Goal: Information Seeking & Learning: Find specific fact

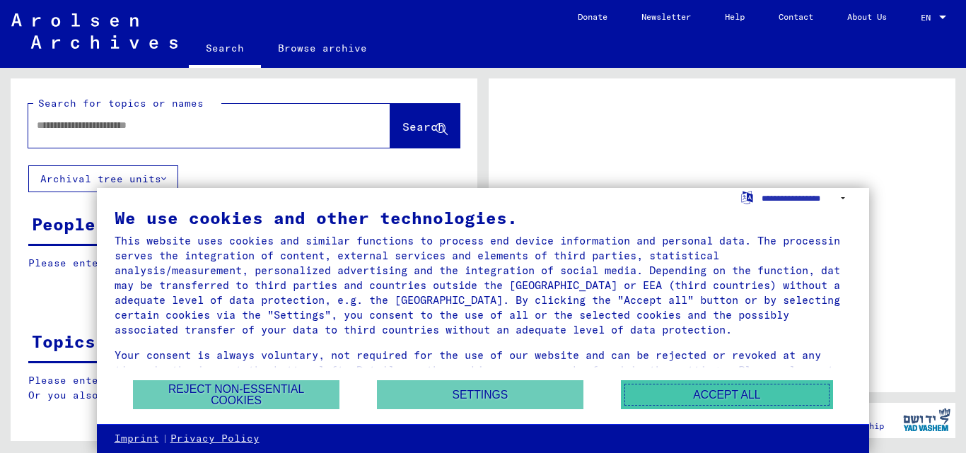
click at [708, 403] on button "Accept all" at bounding box center [727, 394] width 212 height 29
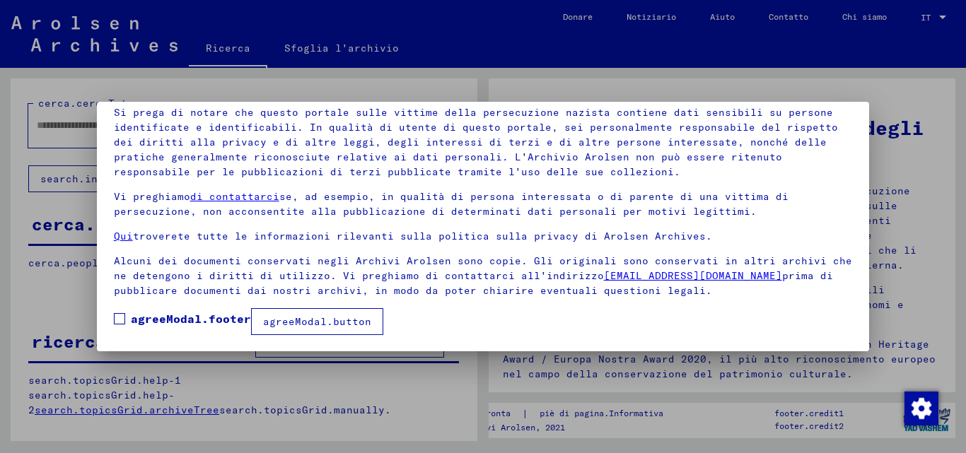
scroll to position [100, 0]
drag, startPoint x: 299, startPoint y: 321, endPoint x: 213, endPoint y: 344, distance: 89.4
click at [213, 344] on mat-dialog-container "agreeModal.header Le nostre condizioni d'uso sono state stabilite dalla commiss…" at bounding box center [483, 227] width 773 height 250
click at [123, 318] on span at bounding box center [119, 318] width 11 height 11
click at [305, 327] on font "agreeModal.button" at bounding box center [317, 321] width 108 height 13
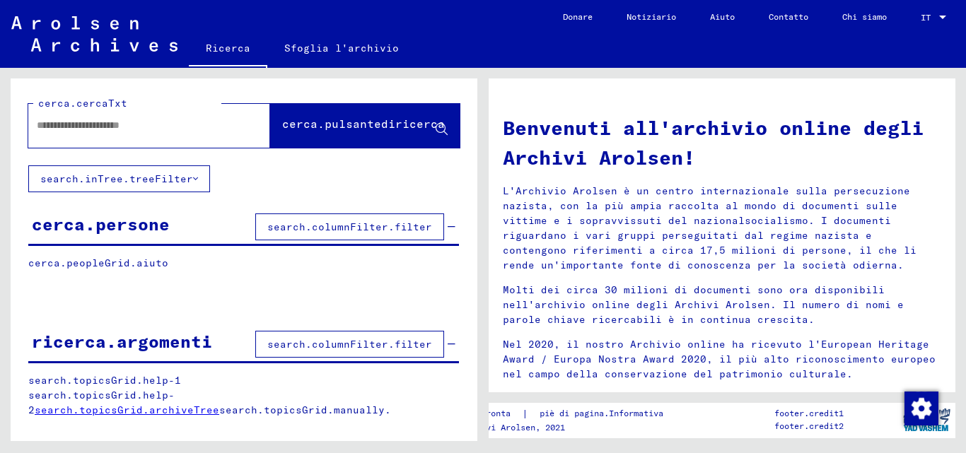
click at [96, 131] on input "text" at bounding box center [132, 125] width 191 height 15
type input "**********"
click at [337, 121] on font "cerca.pulsantediricerca" at bounding box center [363, 124] width 163 height 14
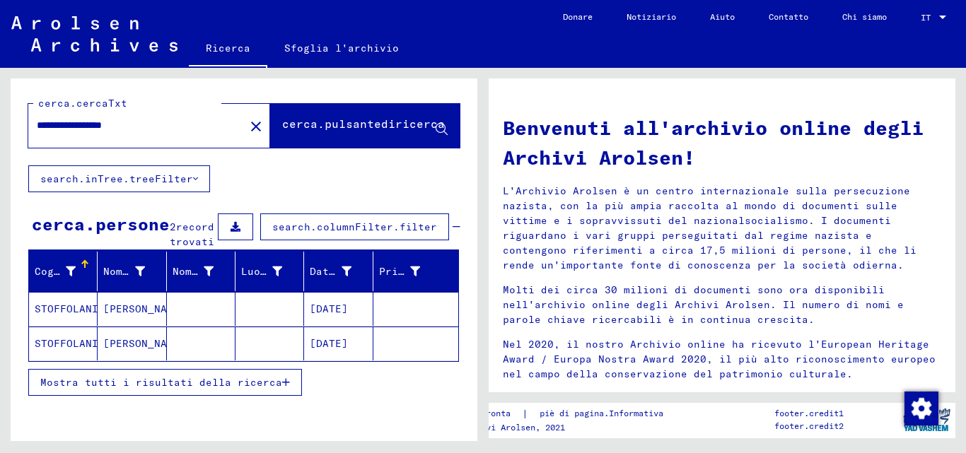
scroll to position [86, 0]
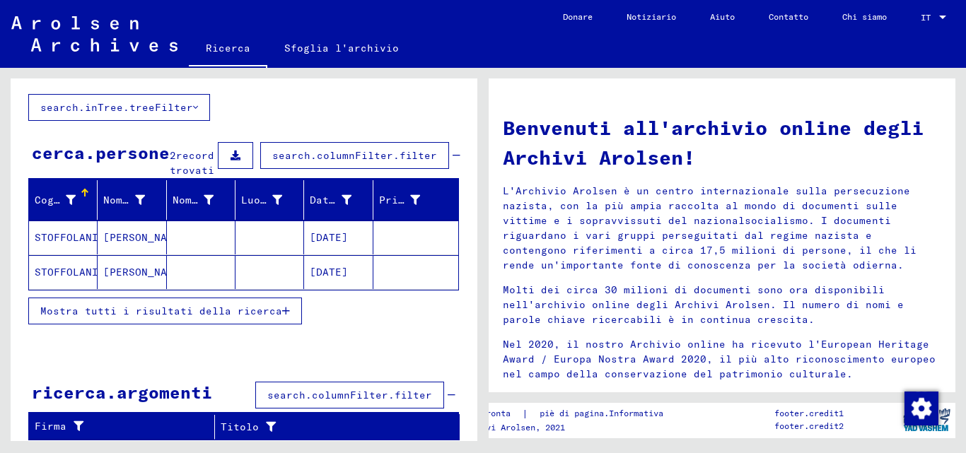
click at [317, 397] on font "search.columnFilter.filter" at bounding box center [349, 395] width 165 height 13
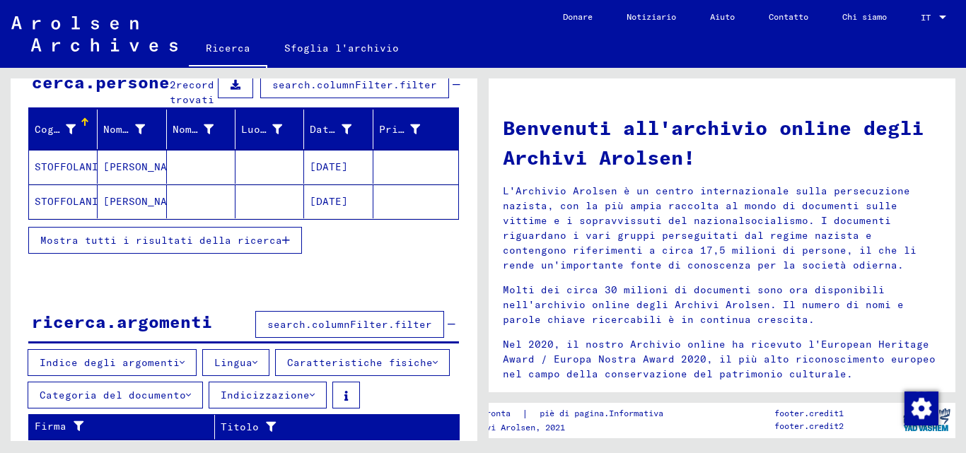
scroll to position [157, 0]
click at [305, 329] on font "search.columnFilter.filter" at bounding box center [349, 324] width 165 height 13
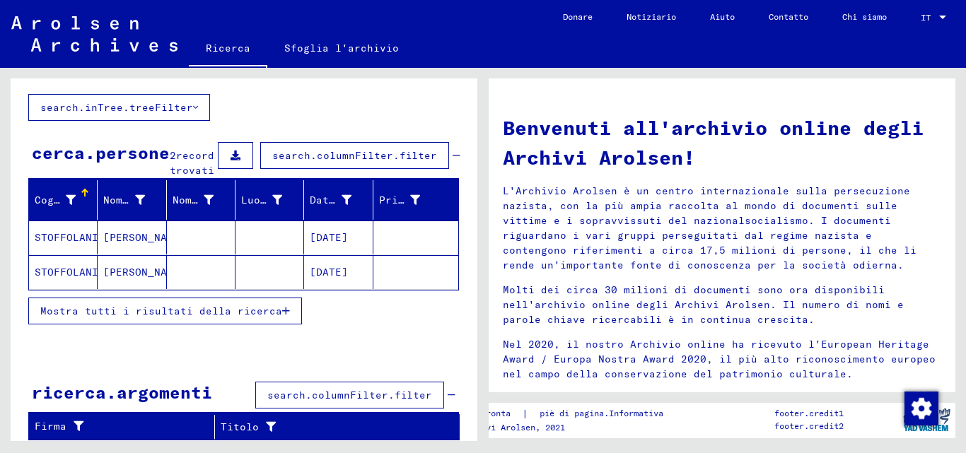
click at [297, 391] on font "search.columnFilter.filter" at bounding box center [349, 395] width 165 height 13
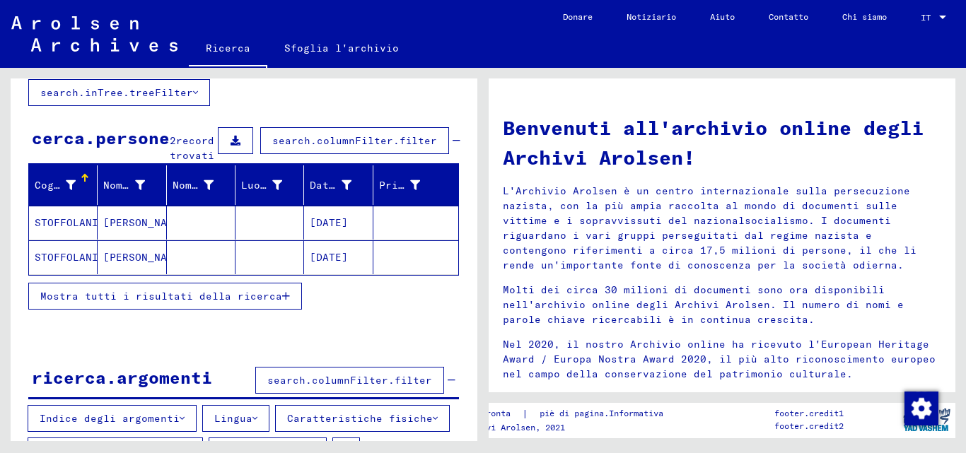
scroll to position [157, 0]
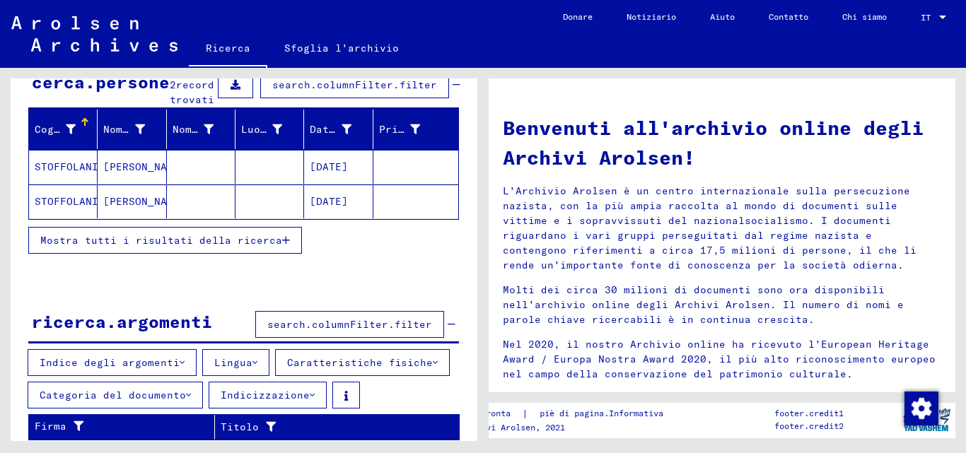
click at [180, 362] on icon at bounding box center [182, 363] width 5 height 10
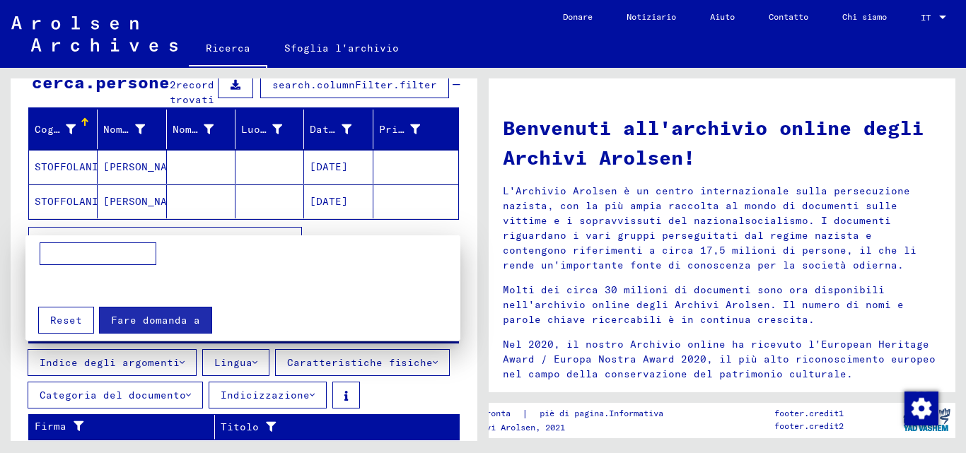
click at [332, 312] on div "Fare domanda a Reset" at bounding box center [243, 315] width 421 height 37
click at [411, 402] on div at bounding box center [483, 226] width 966 height 453
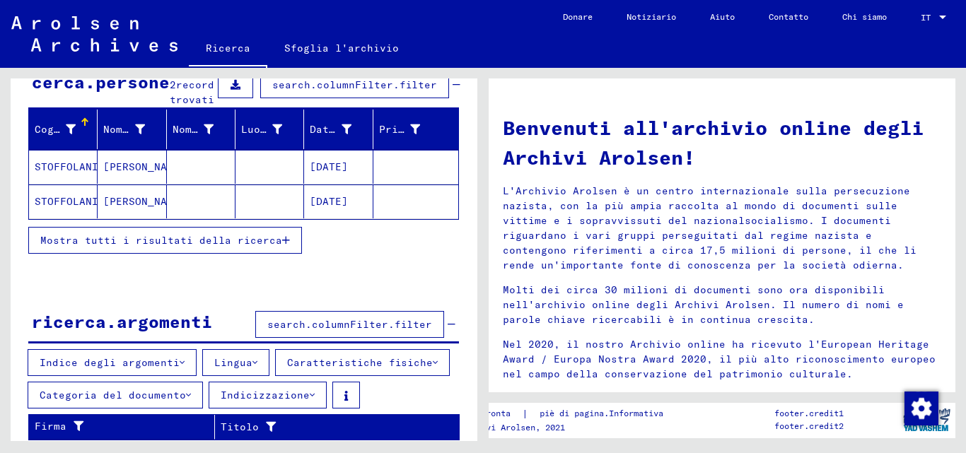
click at [264, 246] on font "Mostra tutti i risultati della ricerca" at bounding box center [161, 240] width 242 height 13
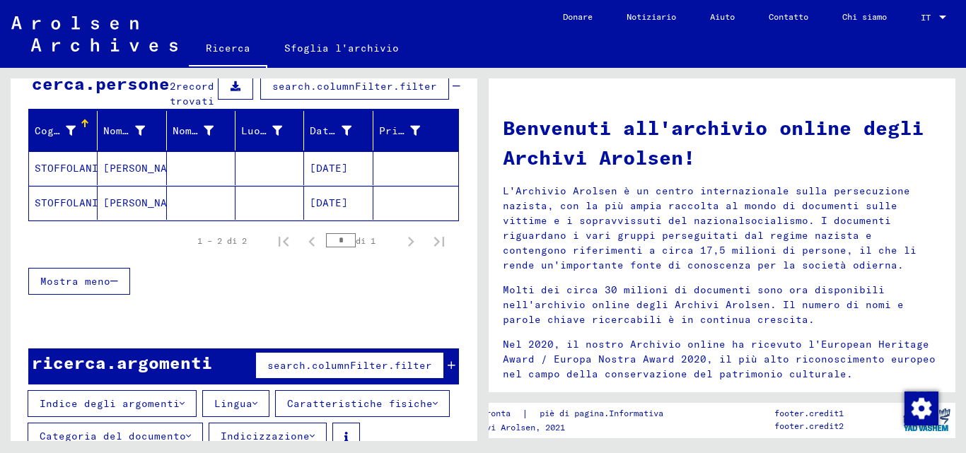
scroll to position [141, 0]
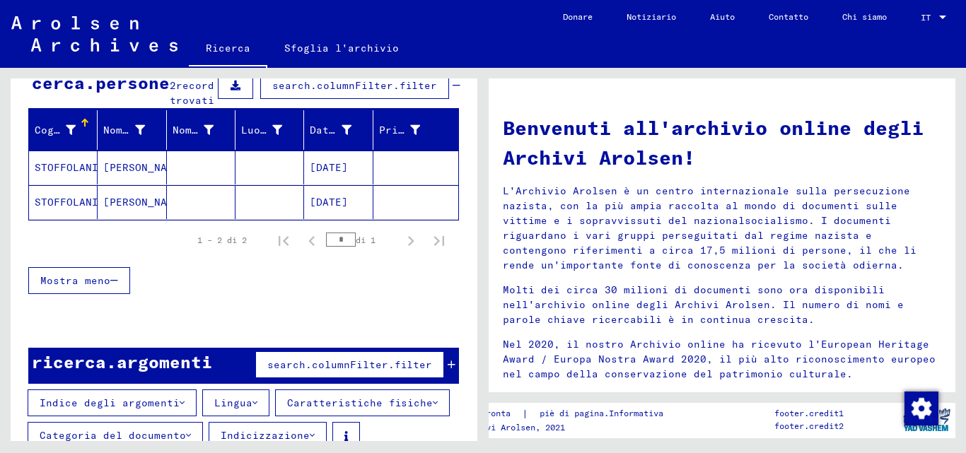
click at [336, 209] on font "[DATE]" at bounding box center [329, 202] width 38 height 13
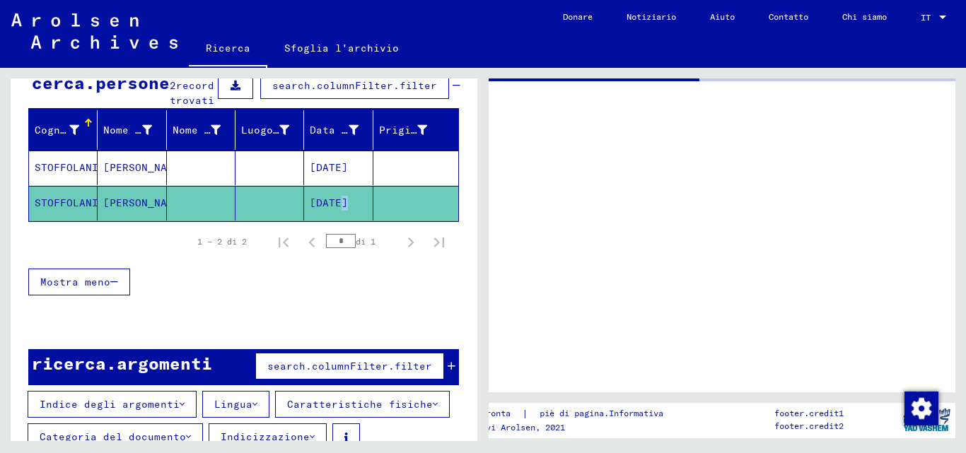
click at [336, 209] on font "[DATE]" at bounding box center [329, 203] width 38 height 13
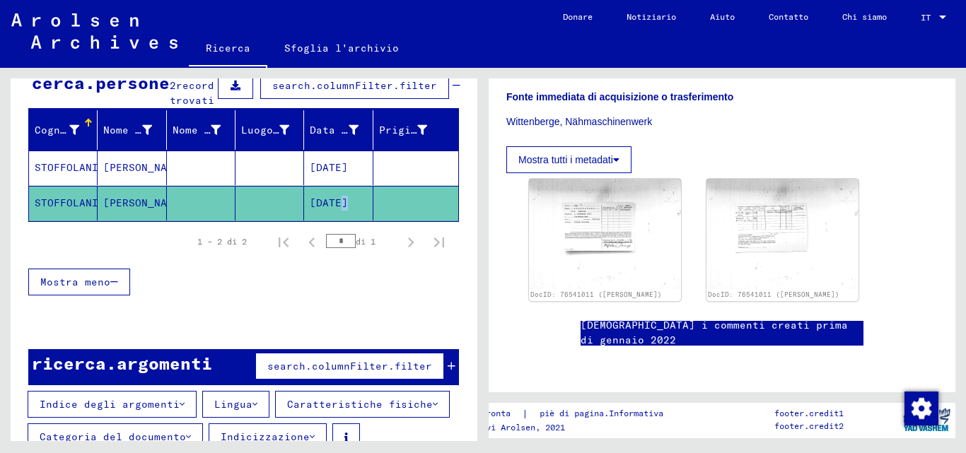
scroll to position [187, 0]
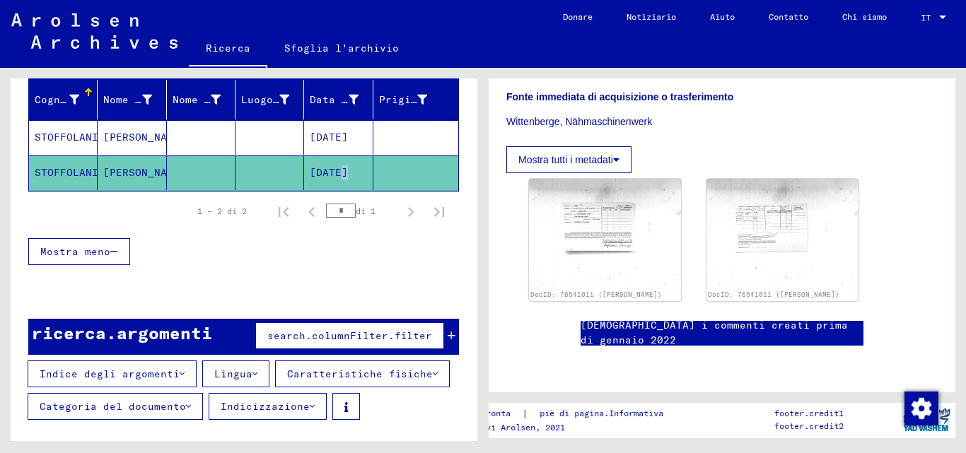
click at [326, 339] on font "search.columnFilter.filter" at bounding box center [349, 335] width 165 height 13
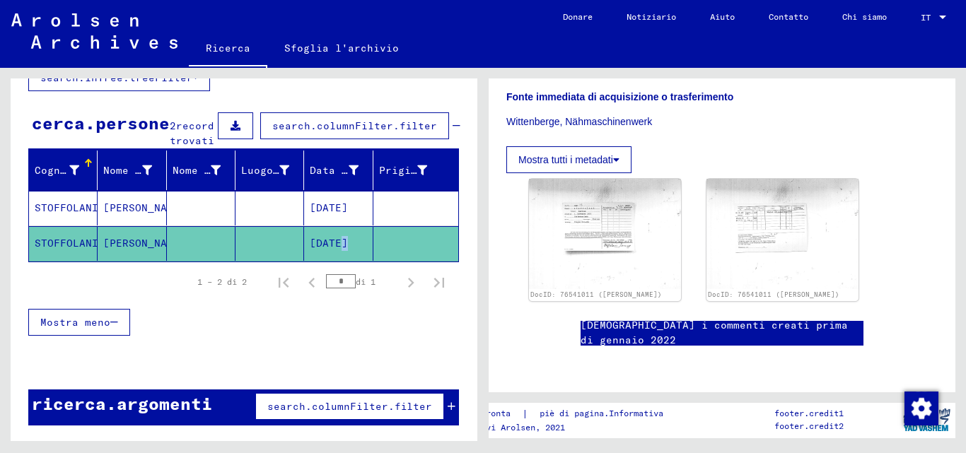
click at [337, 406] on font "search.columnFilter.filter" at bounding box center [349, 406] width 165 height 13
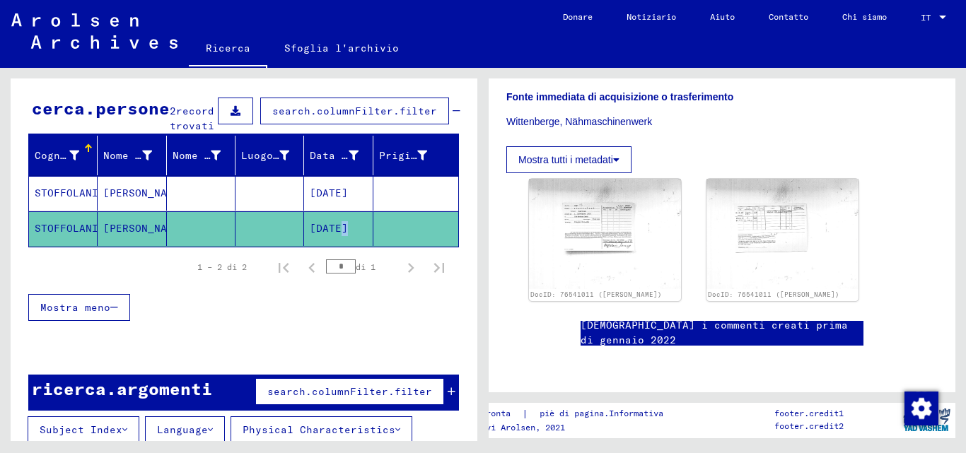
scroll to position [187, 0]
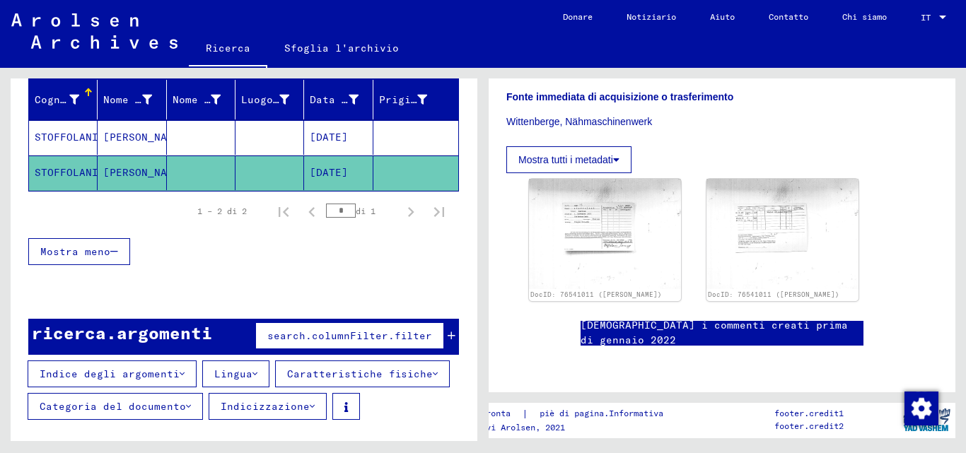
click at [328, 351] on div "search.columnFilter.filter" at bounding box center [354, 336] width 204 height 34
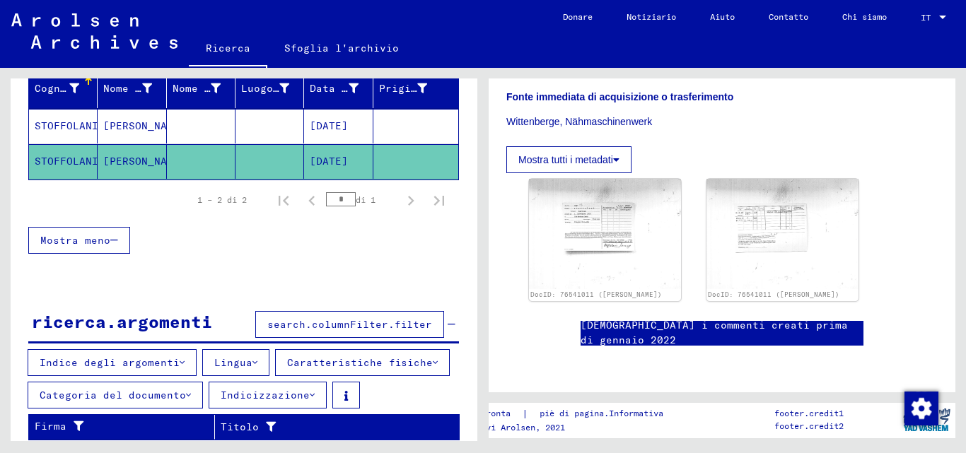
scroll to position [0, 0]
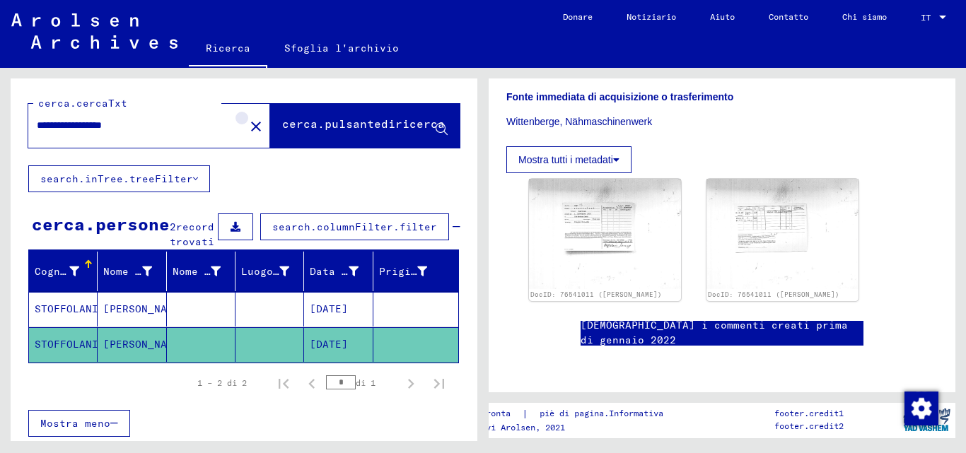
click at [247, 124] on mat-icon "close" at bounding box center [255, 126] width 17 height 17
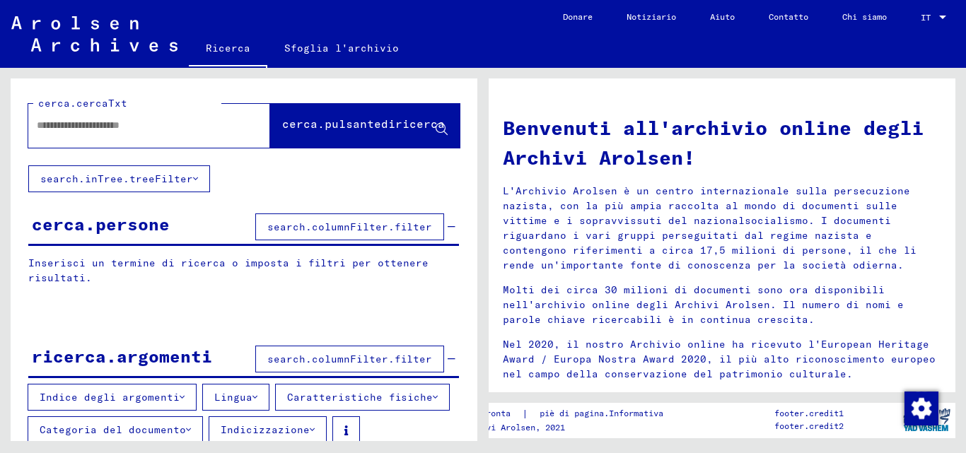
click at [124, 132] on input "text" at bounding box center [132, 125] width 191 height 15
click at [100, 125] on input "**********" at bounding box center [132, 125] width 191 height 15
type input "**********"
click at [282, 121] on font "cerca.pulsantediricerca" at bounding box center [363, 124] width 163 height 14
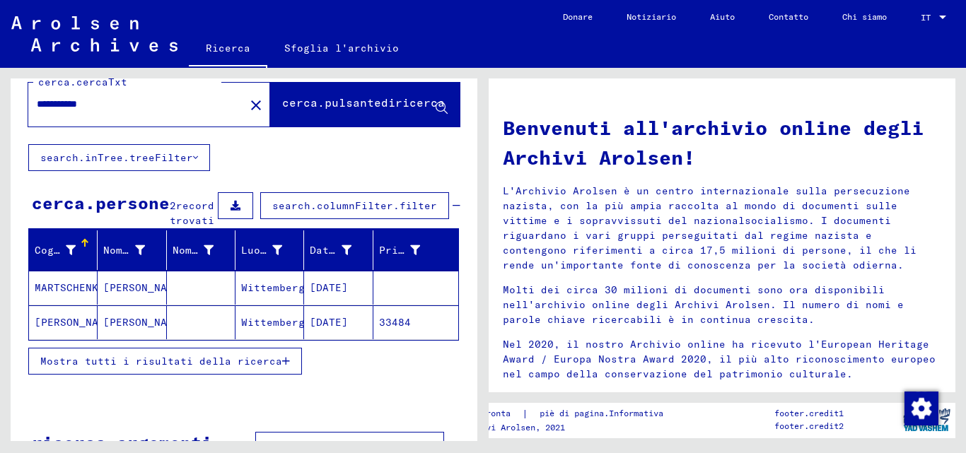
scroll to position [16, 0]
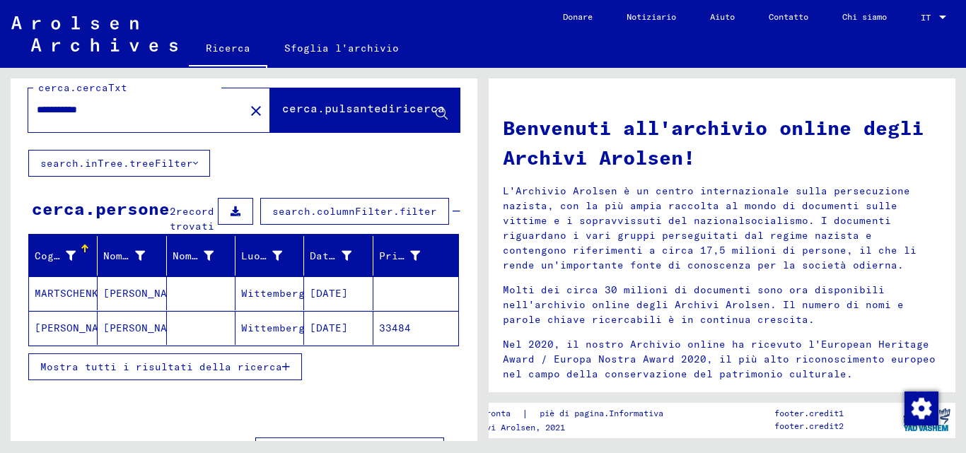
click at [132, 373] on font "Mostra tutti i risultati della ricerca" at bounding box center [161, 367] width 242 height 13
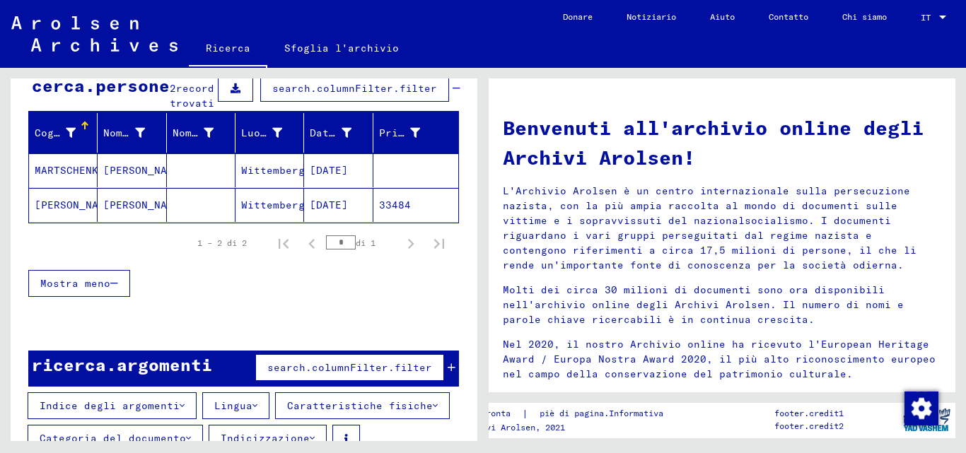
scroll to position [185, 0]
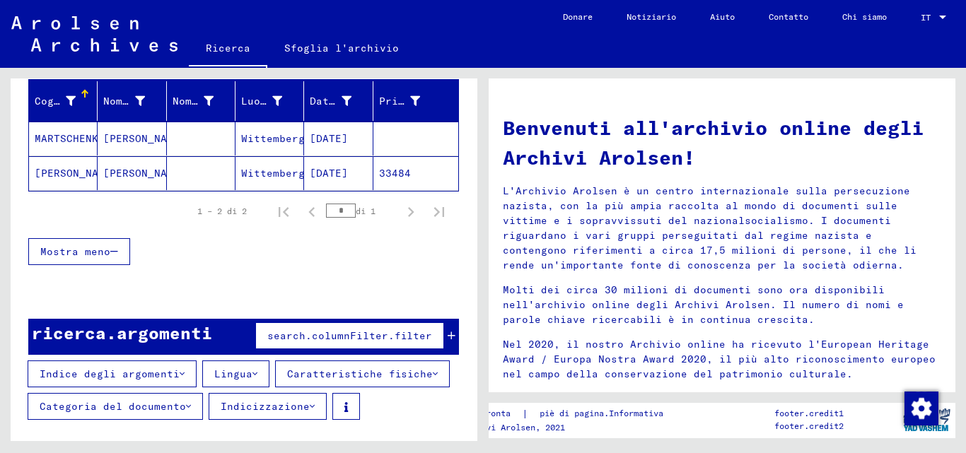
click at [93, 378] on font "Indice degli argomenti" at bounding box center [110, 374] width 140 height 13
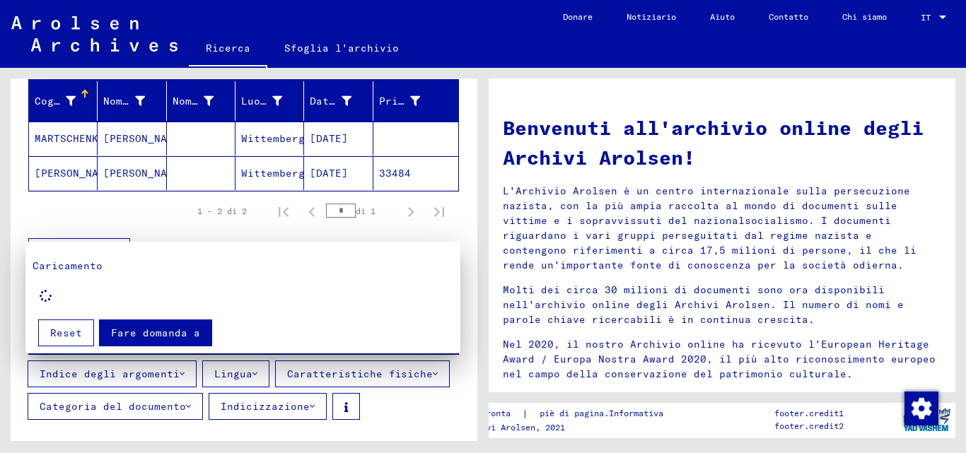
click at [180, 374] on div at bounding box center [483, 226] width 966 height 453
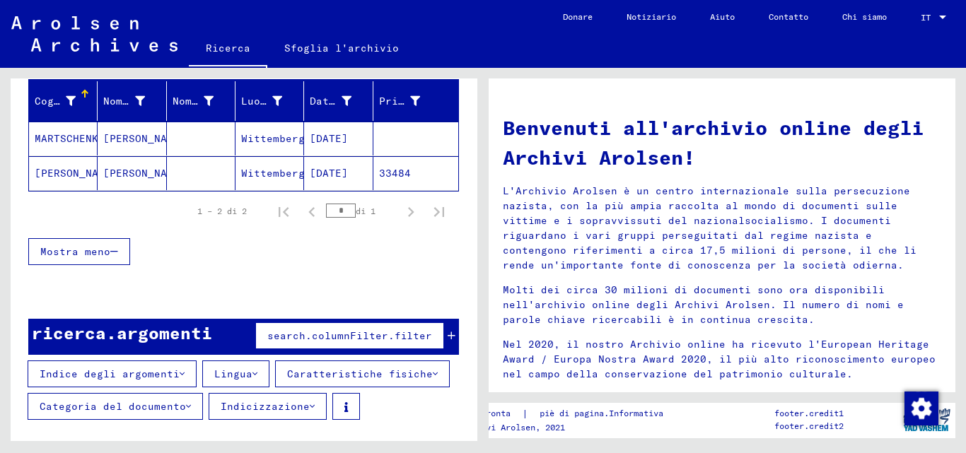
click at [187, 404] on button "Categoria del documento" at bounding box center [115, 406] width 175 height 27
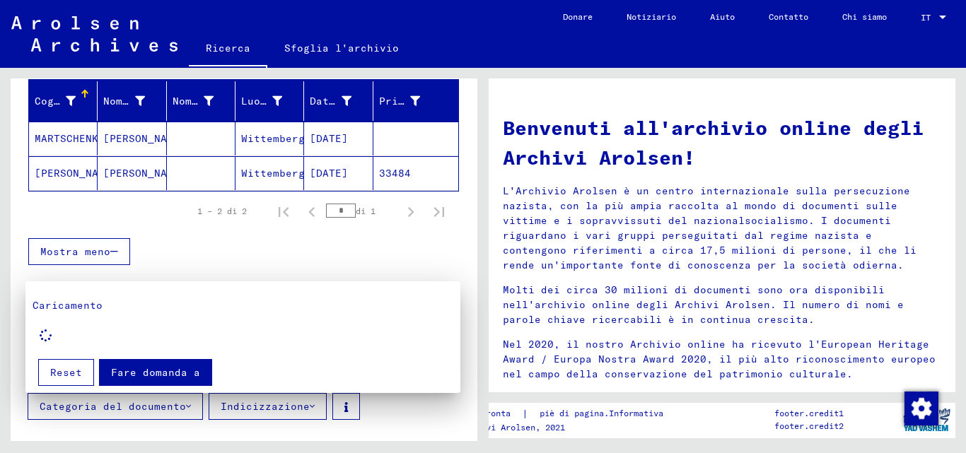
click at [123, 377] on font "Fare domanda a" at bounding box center [155, 372] width 89 height 13
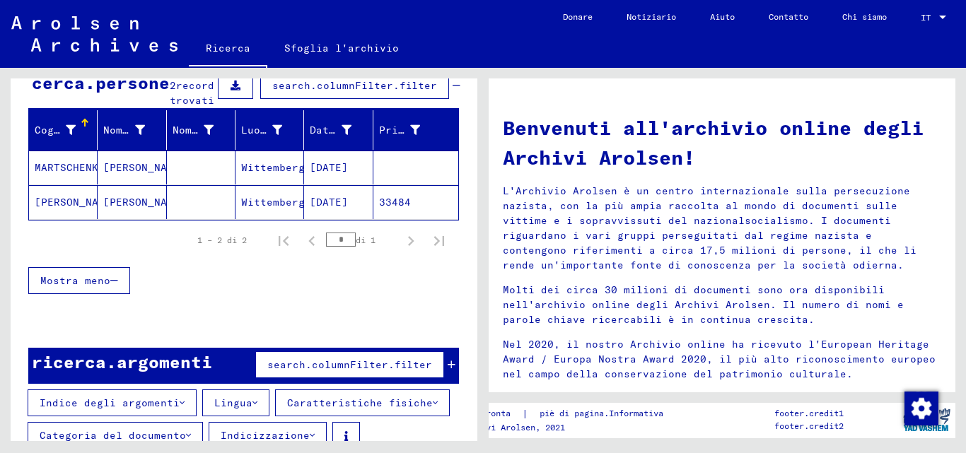
scroll to position [0, 0]
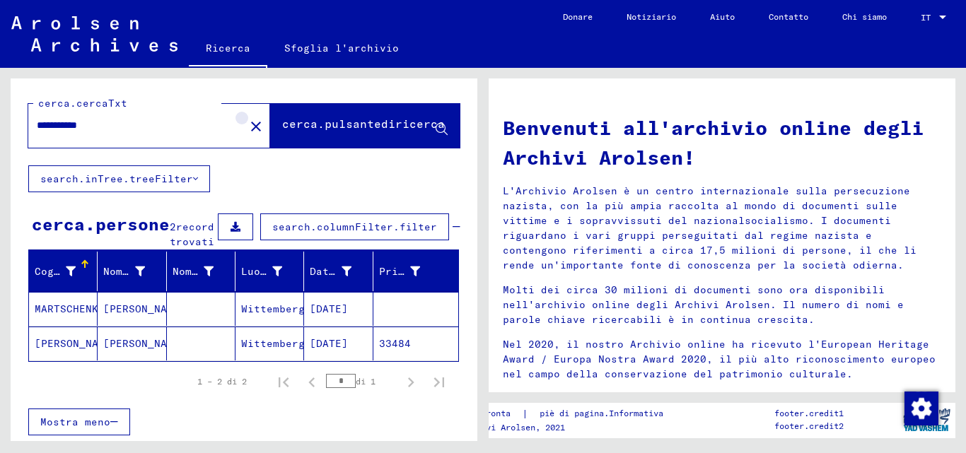
click at [247, 124] on mat-icon "close" at bounding box center [255, 126] width 17 height 17
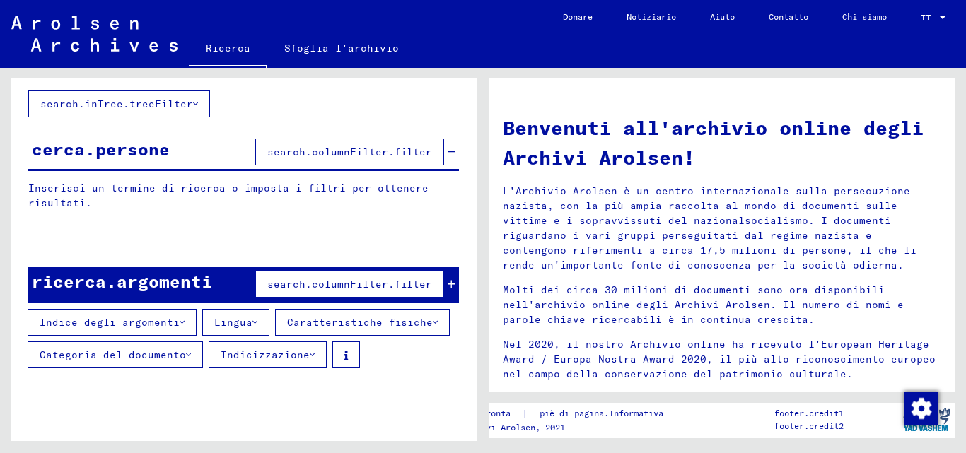
scroll to position [76, 0]
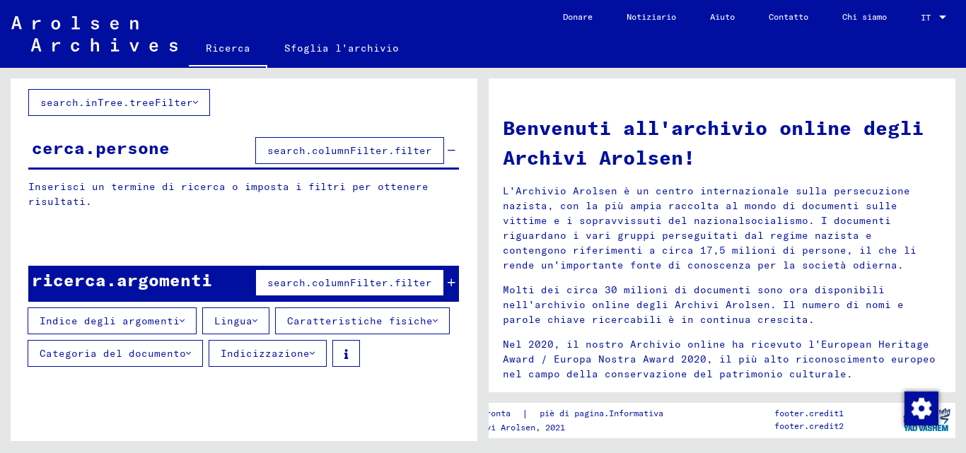
click at [290, 279] on font "search.columnFilter.filter" at bounding box center [349, 282] width 165 height 13
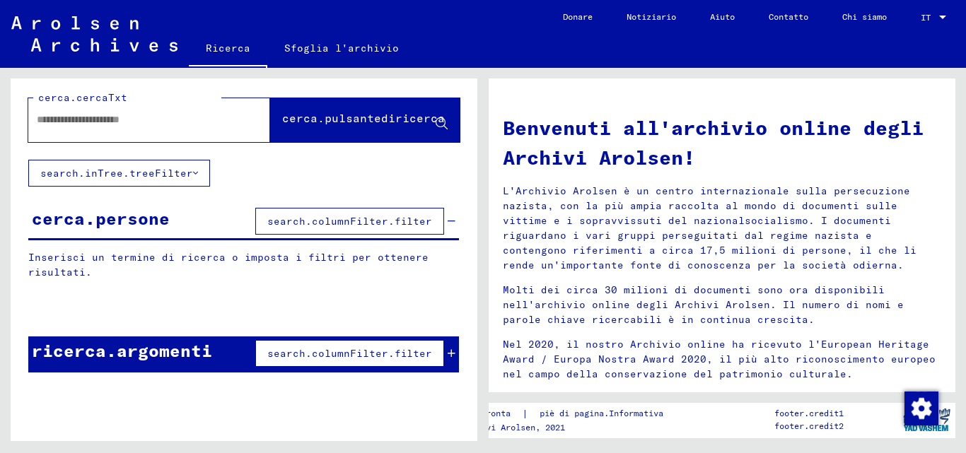
scroll to position [6, 0]
click at [298, 347] on font "search.columnFilter.filter" at bounding box center [349, 353] width 165 height 13
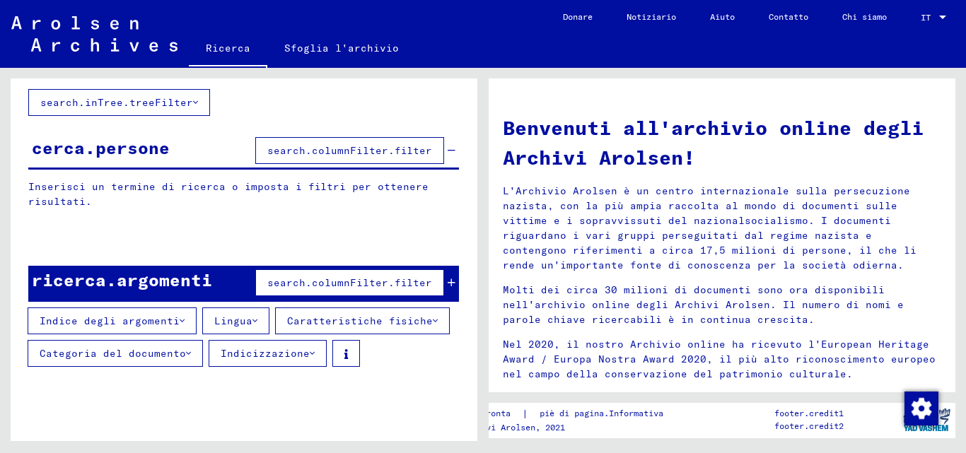
click at [448, 284] on icon at bounding box center [452, 283] width 8 height 10
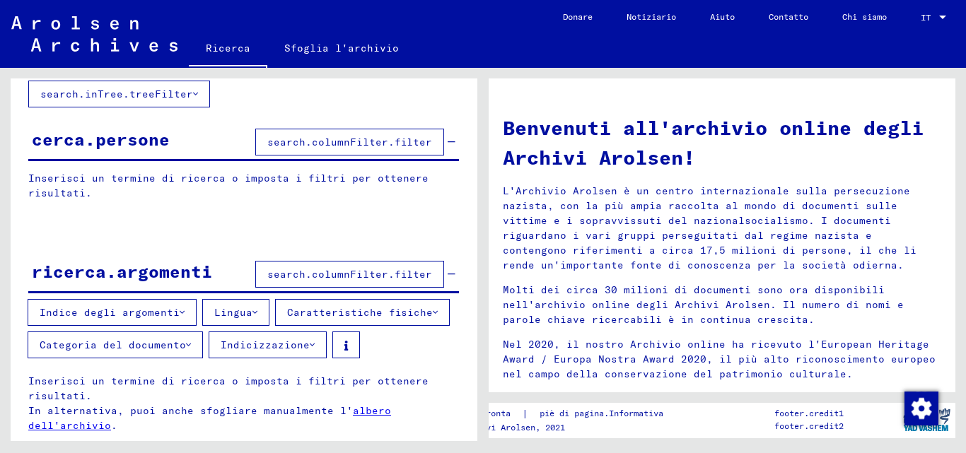
scroll to position [88, 0]
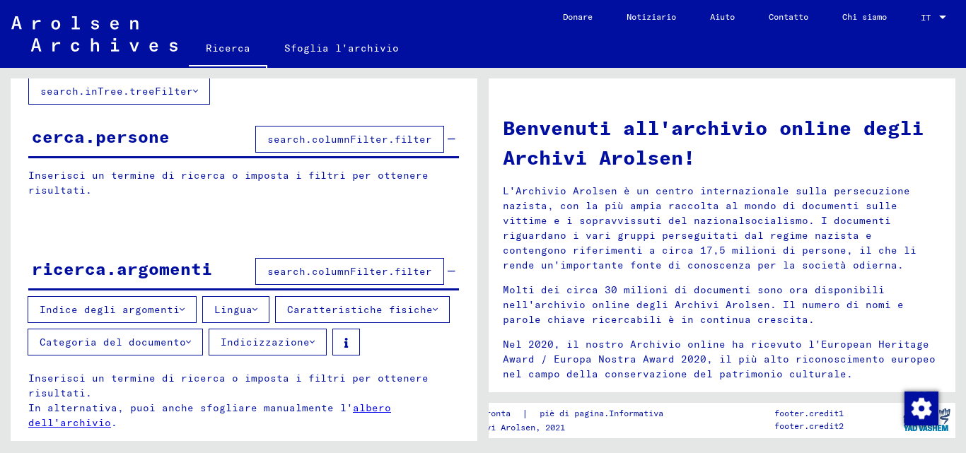
click at [180, 305] on icon at bounding box center [182, 310] width 5 height 10
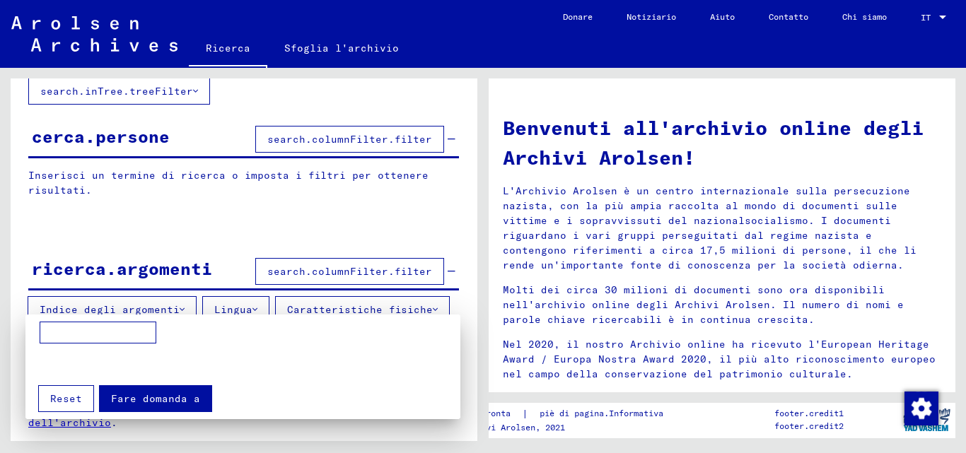
click at [135, 329] on input at bounding box center [98, 333] width 117 height 23
type input "**********"
click at [156, 399] on font "Fare domanda a" at bounding box center [155, 398] width 89 height 13
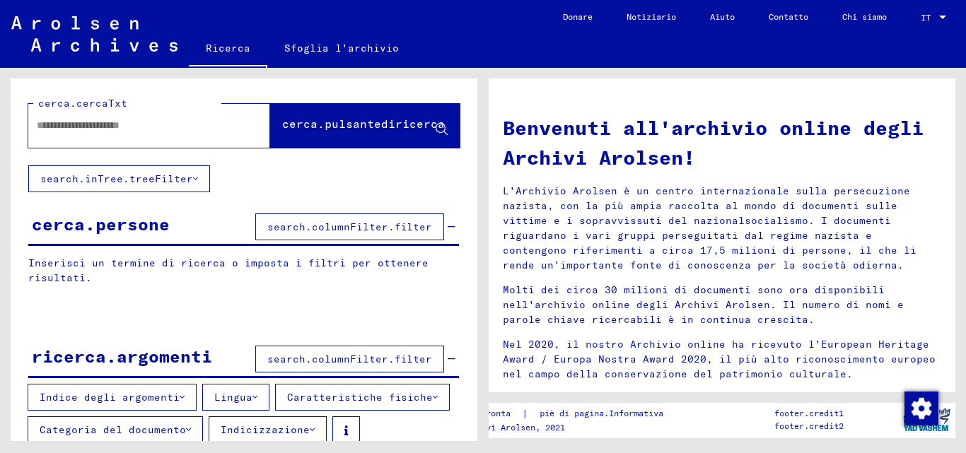
scroll to position [35, 0]
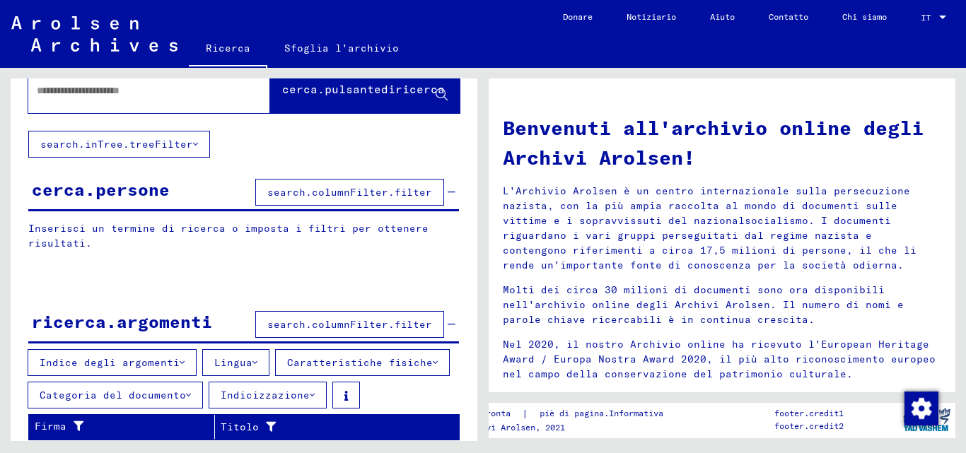
click at [421, 362] on font "Caratteristiche fisiche" at bounding box center [360, 362] width 146 height 13
type input "**********"
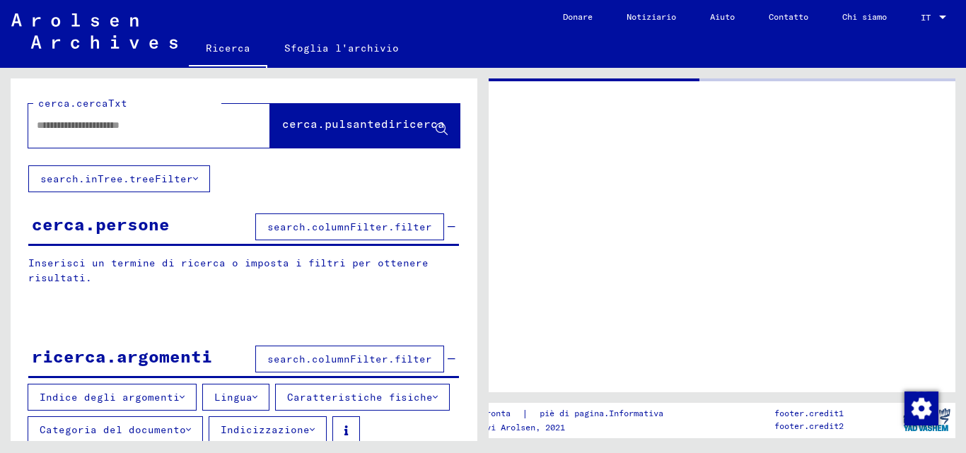
type input "**********"
